Goal: Transaction & Acquisition: Obtain resource

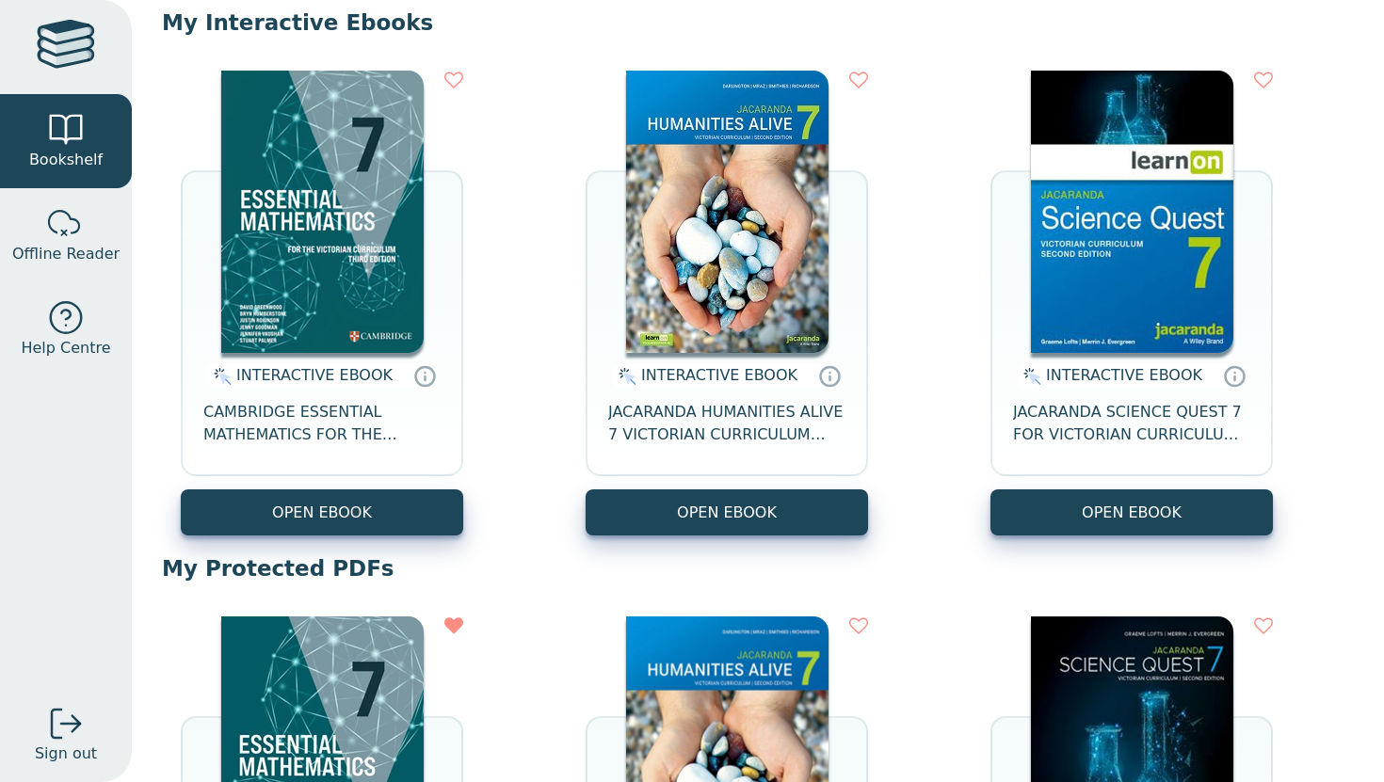
scroll to position [79, 0]
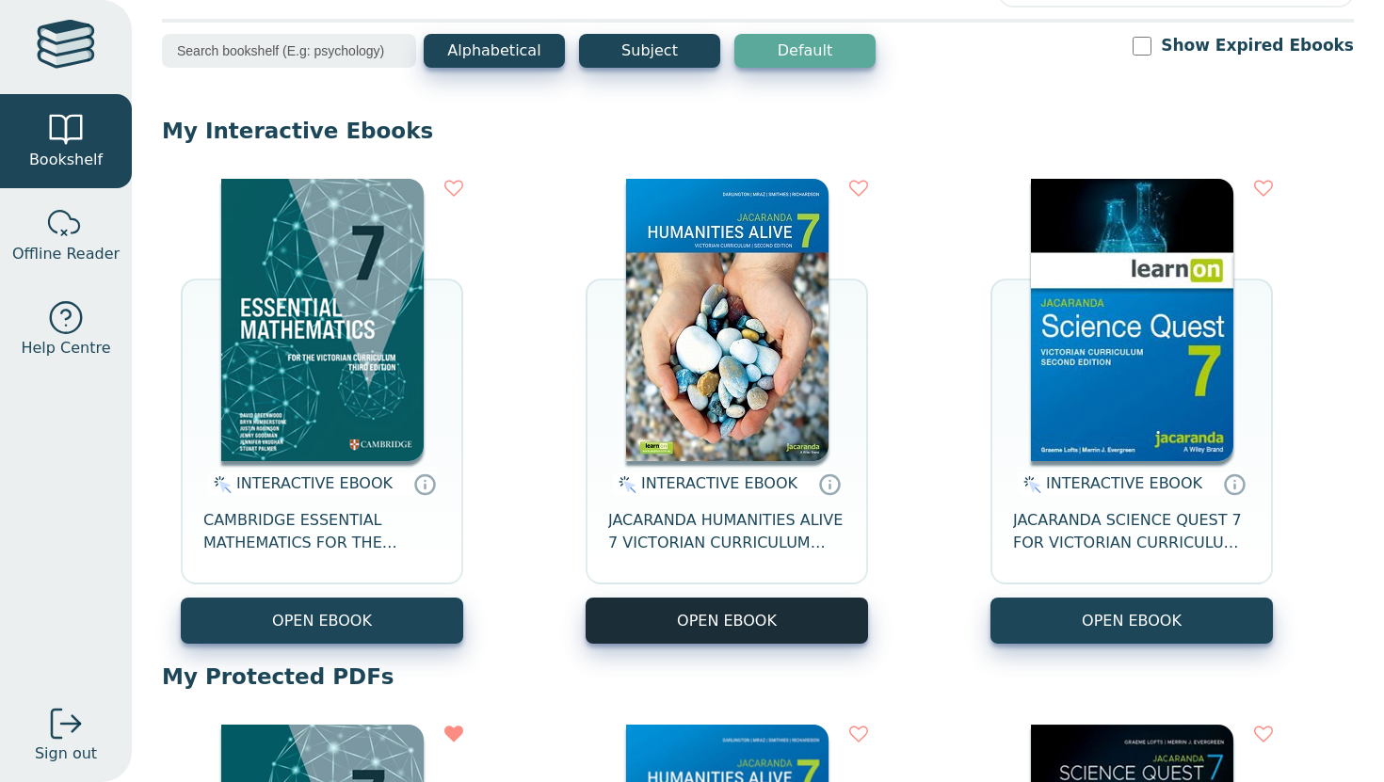
click at [756, 610] on button "OPEN EBOOK" at bounding box center [726, 621] width 282 height 46
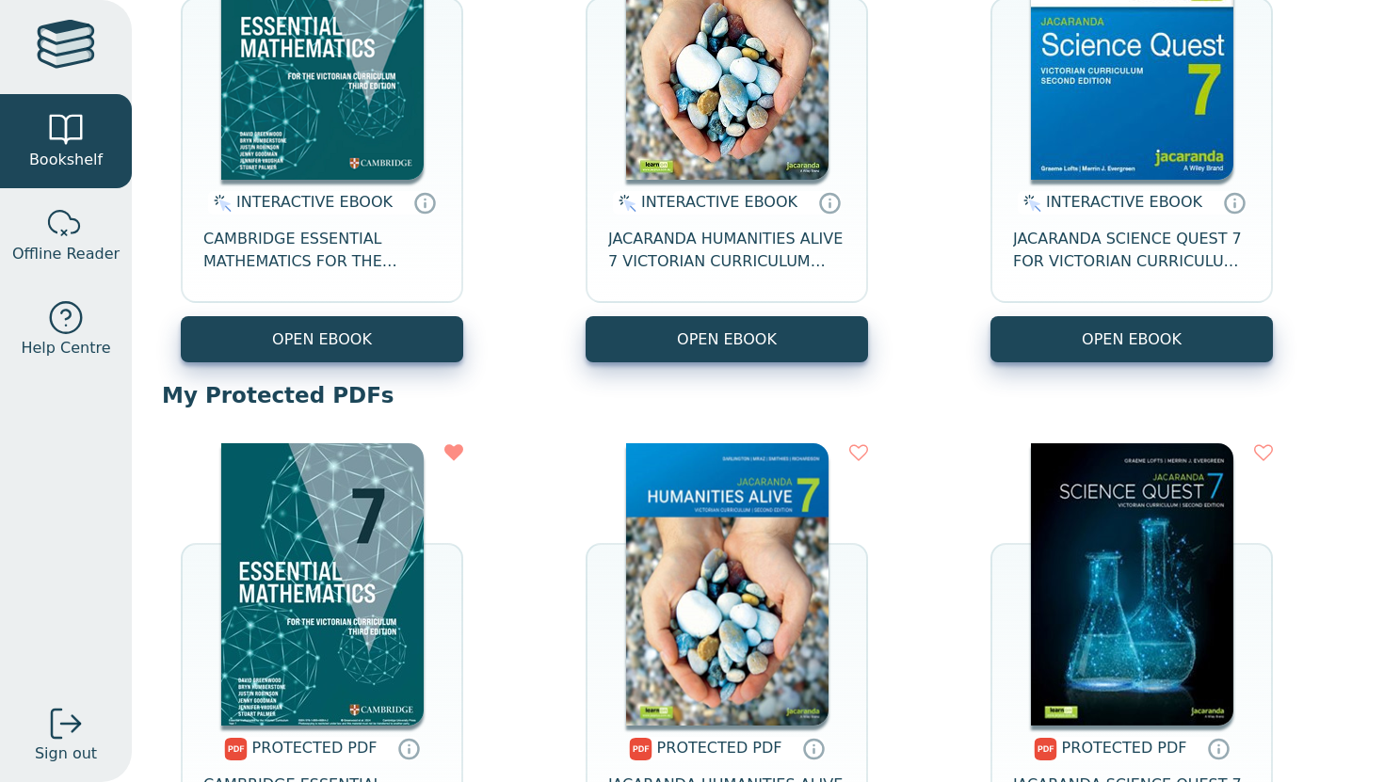
scroll to position [411, 0]
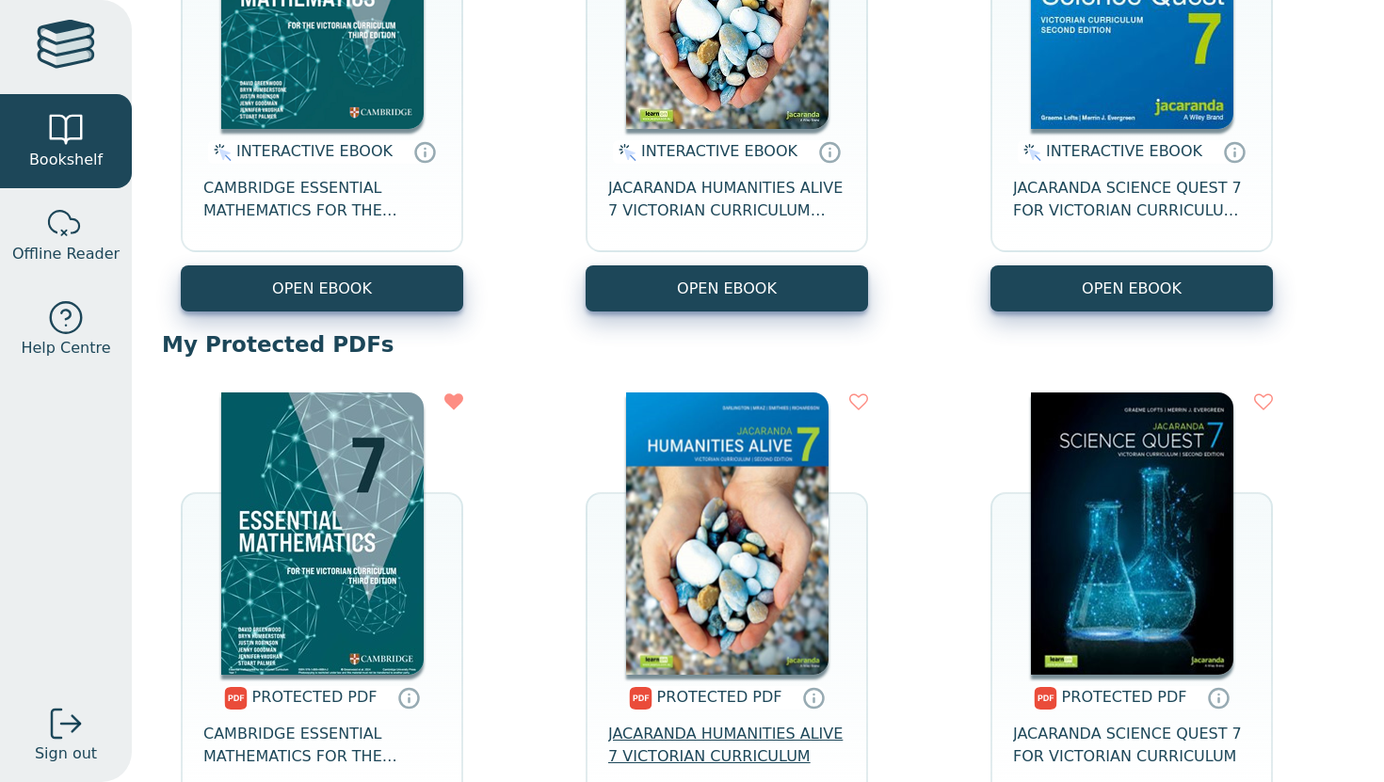
click at [728, 754] on span "JACARANDA HUMANITIES ALIVE 7 VICTORIAN CURRICULUM" at bounding box center [726, 745] width 237 height 45
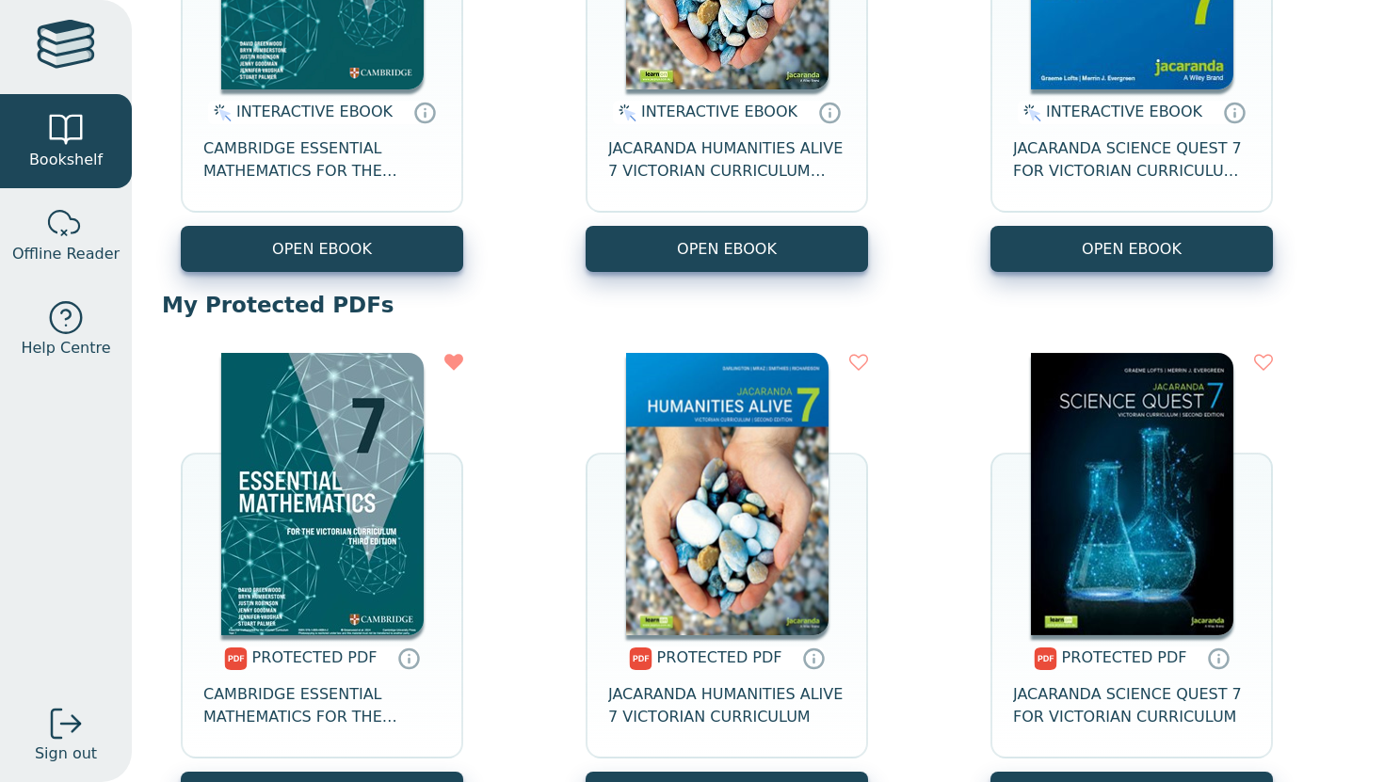
scroll to position [450, 0]
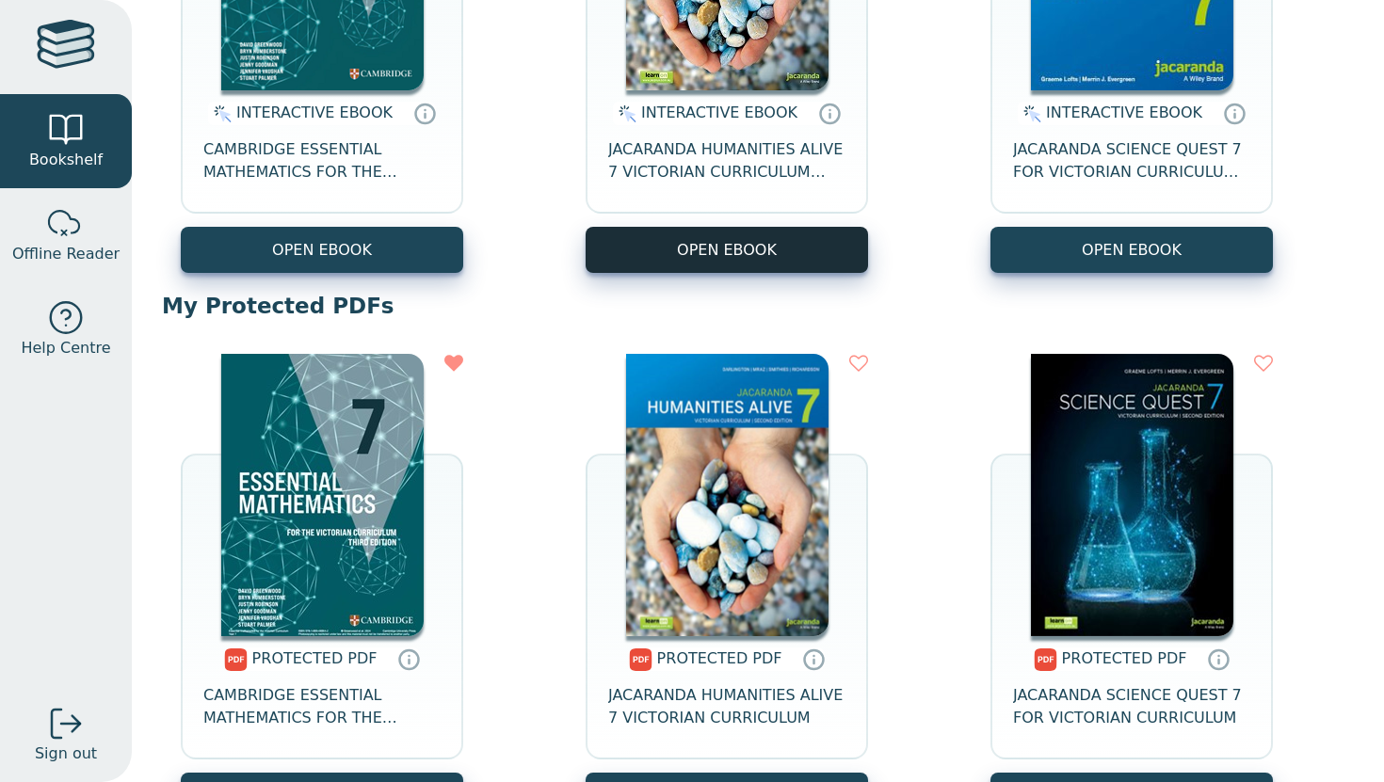
click at [758, 251] on button "OPEN EBOOK" at bounding box center [726, 250] width 282 height 46
